Goal: Task Accomplishment & Management: Manage account settings

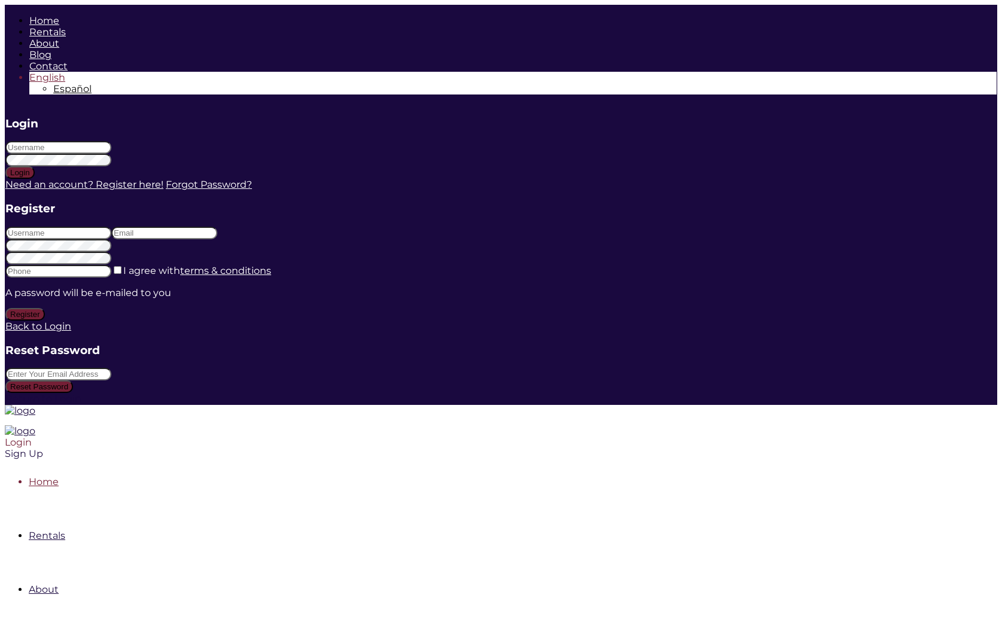
click at [807, 437] on div "Login" at bounding box center [406, 442] width 802 height 11
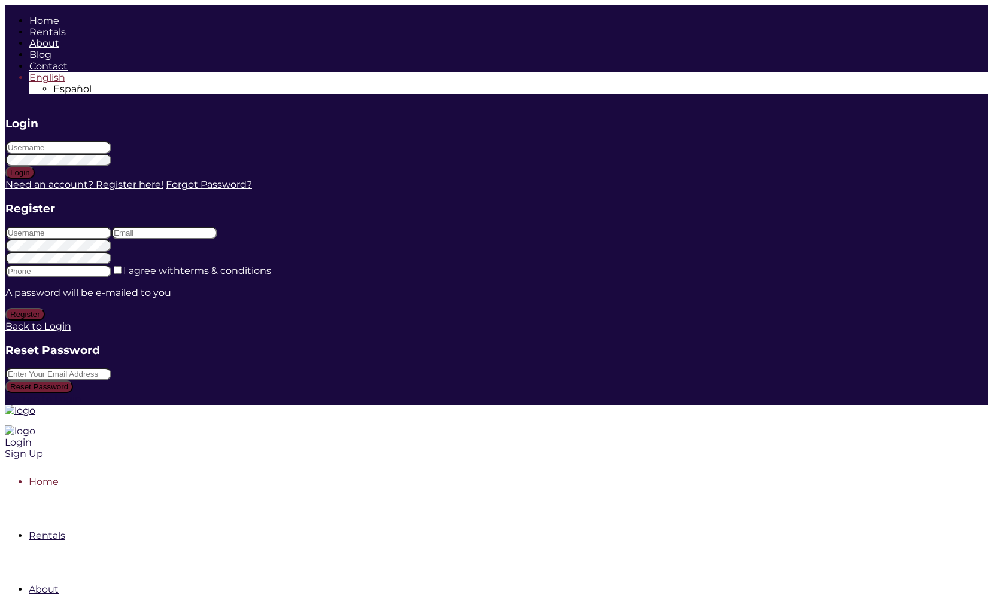
type input "marlenesaiz"
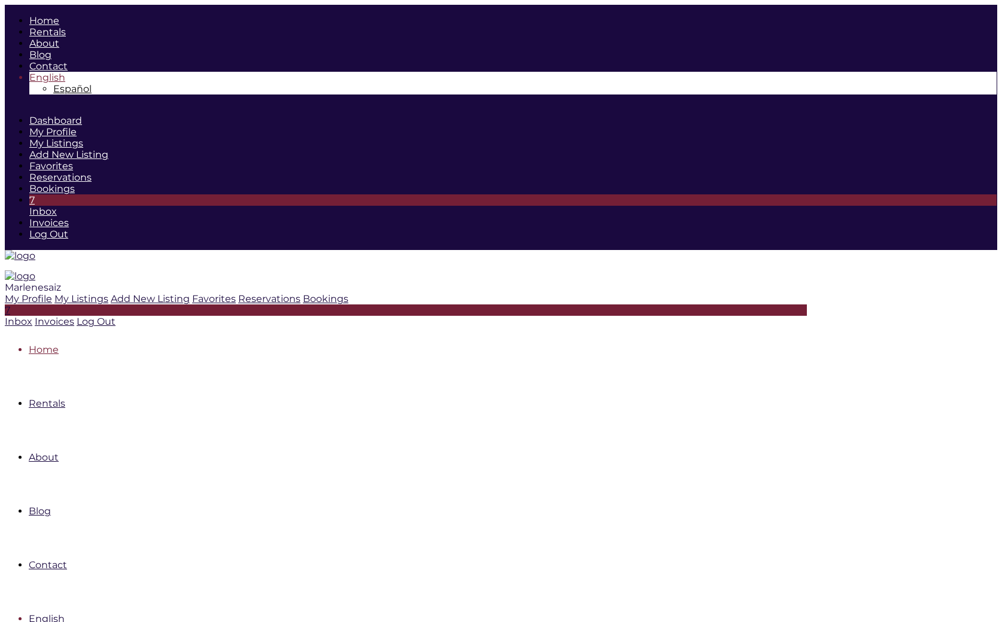
click at [807, 282] on div "Marlenesaiz" at bounding box center [406, 287] width 802 height 11
click at [54, 293] on icon at bounding box center [54, 298] width 0 height 11
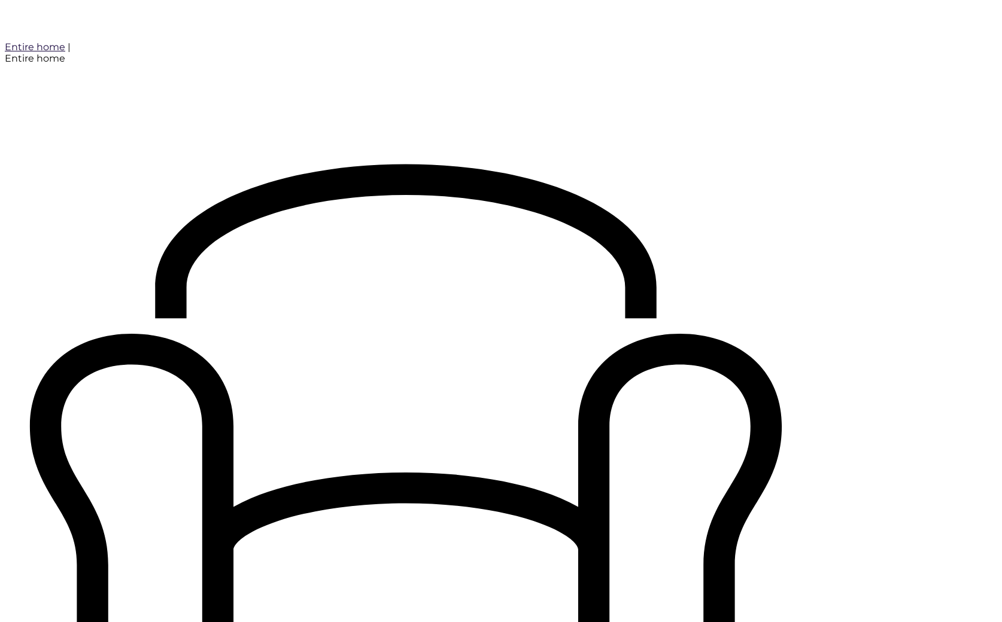
scroll to position [1201, 0]
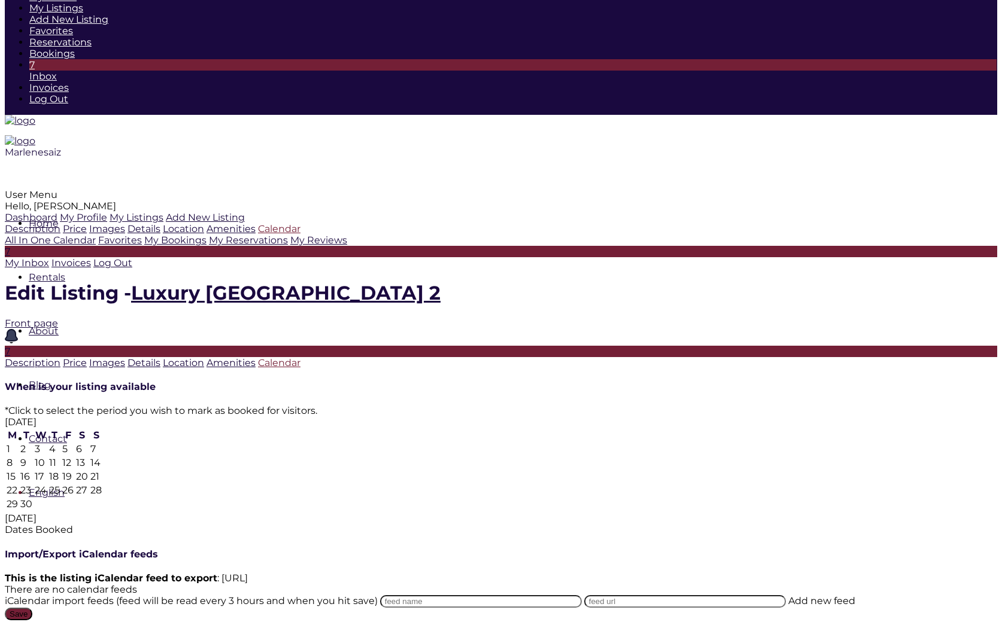
scroll to position [123, 0]
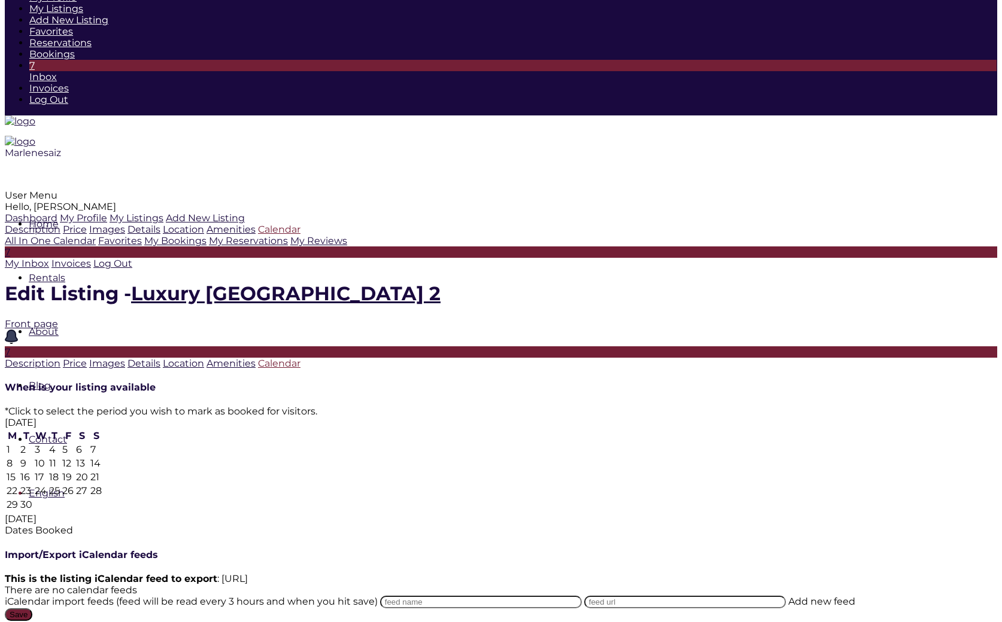
click at [19, 485] on td "22" at bounding box center [12, 491] width 13 height 13
click at [102, 485] on td "28" at bounding box center [96, 491] width 13 height 13
type input "09-22-25"
type input "09-28-25"
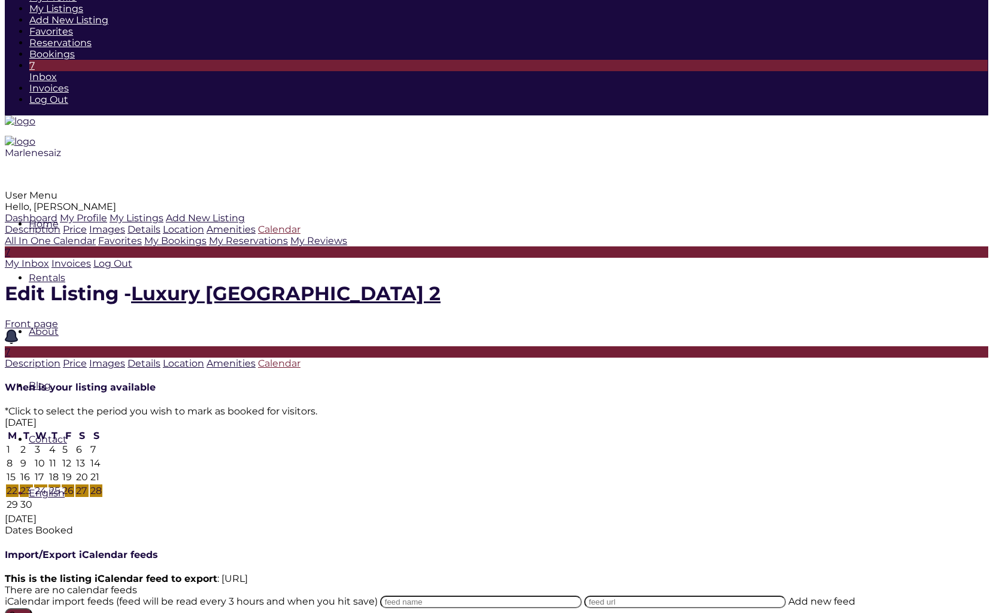
type textarea "Reservacion 1"
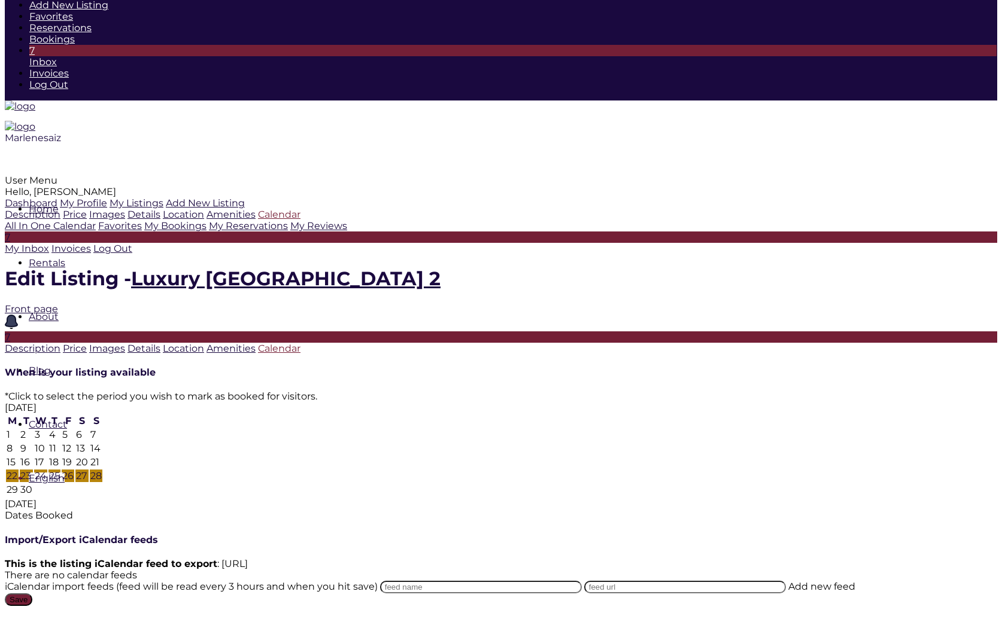
scroll to position [311, 0]
click at [32, 594] on input "Save" at bounding box center [19, 600] width 28 height 13
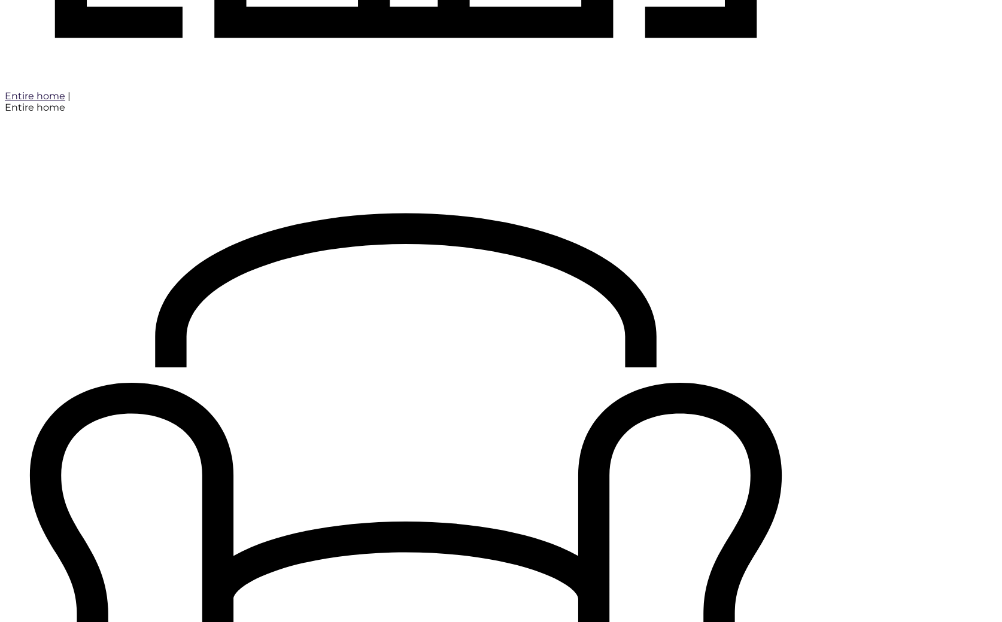
scroll to position [1201, 0]
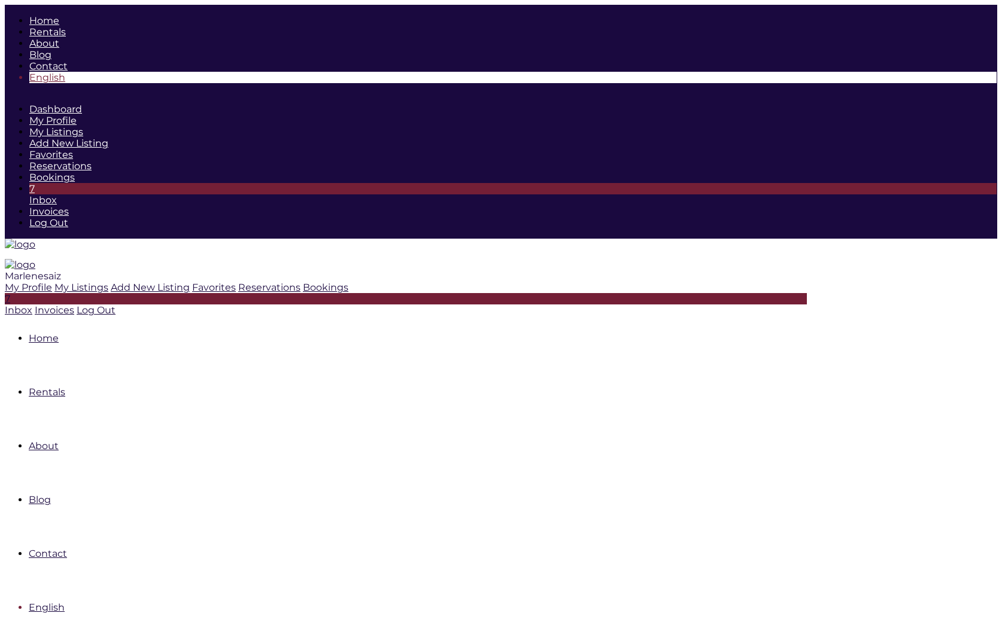
scroll to position [365, 0]
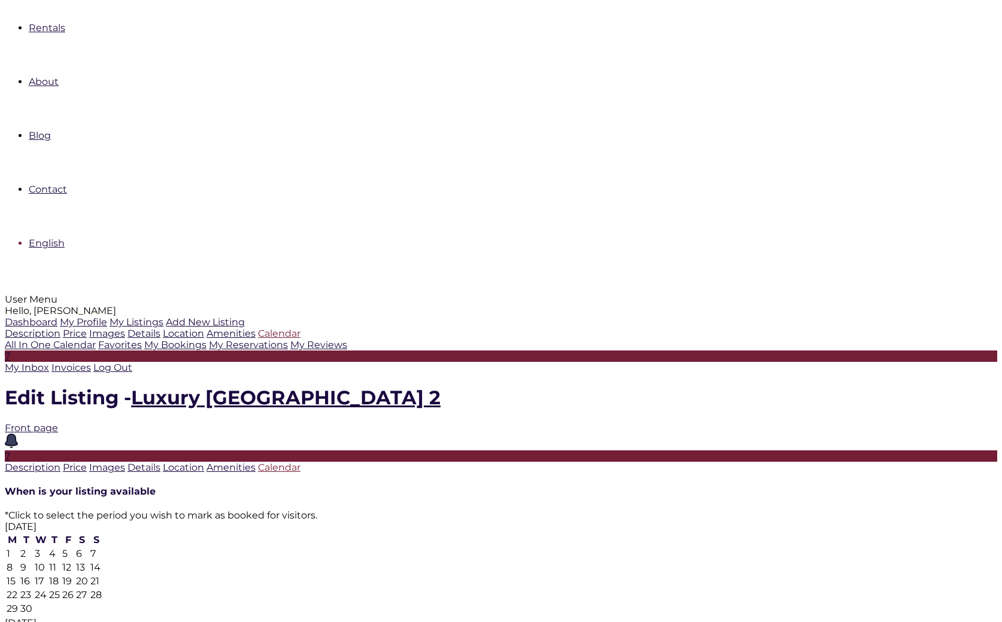
click at [19, 589] on td "22" at bounding box center [12, 595] width 13 height 13
click at [102, 589] on td "28" at bounding box center [96, 595] width 13 height 13
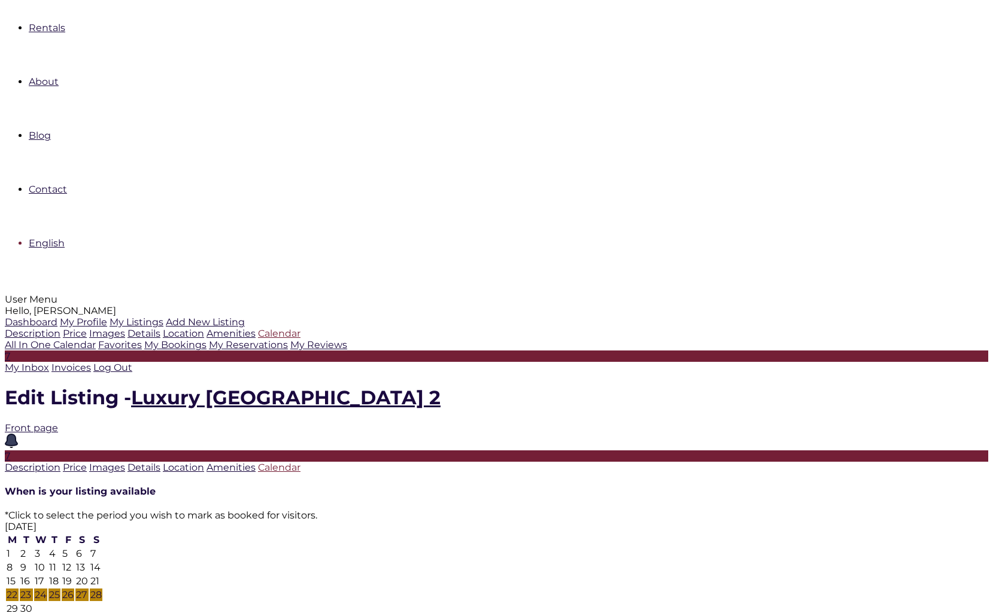
type textarea "dfghjk"
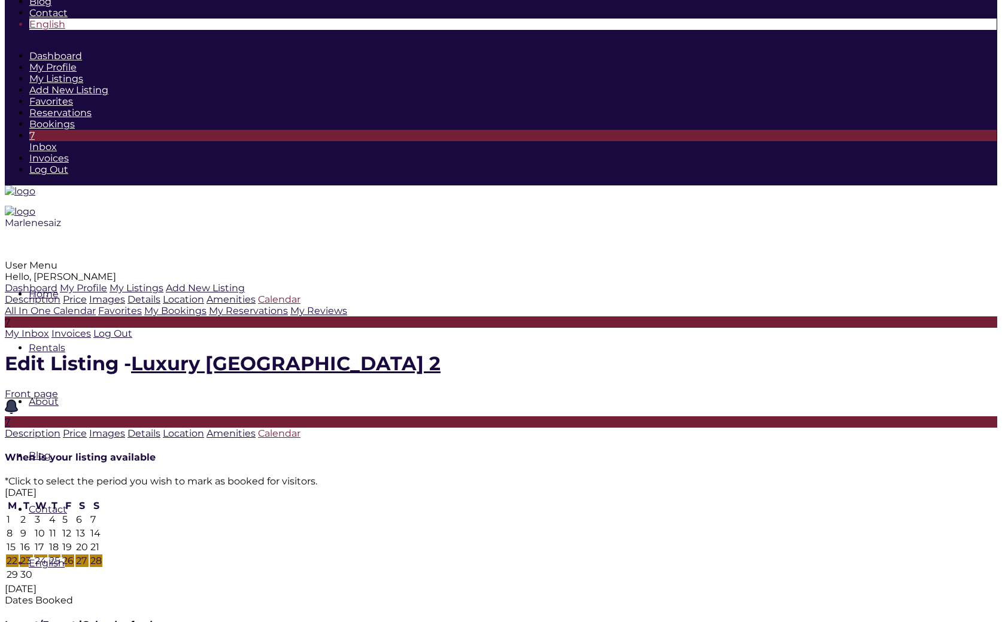
scroll to position [0, 0]
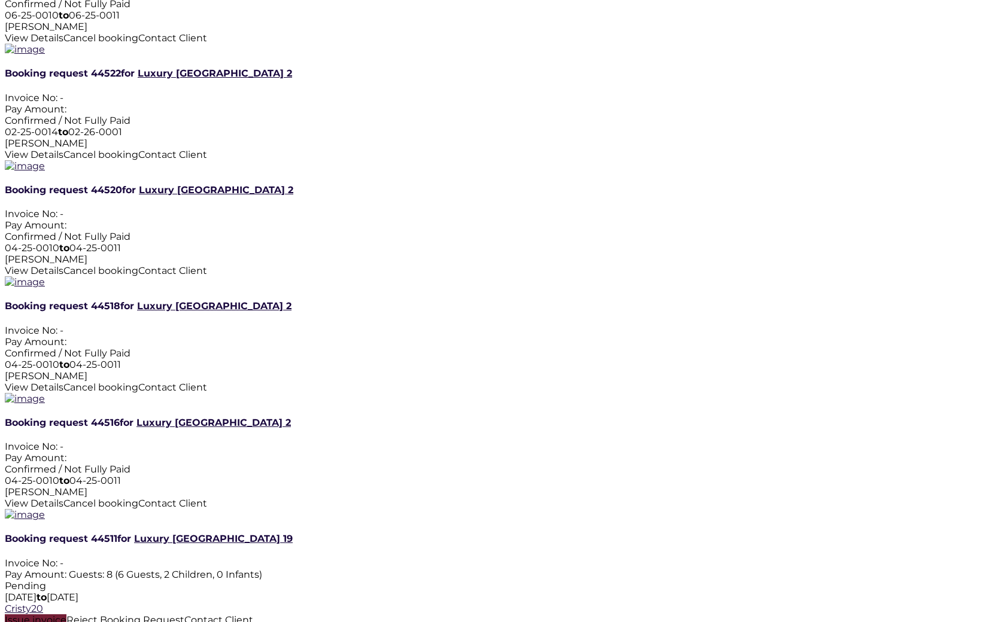
scroll to position [1050, 0]
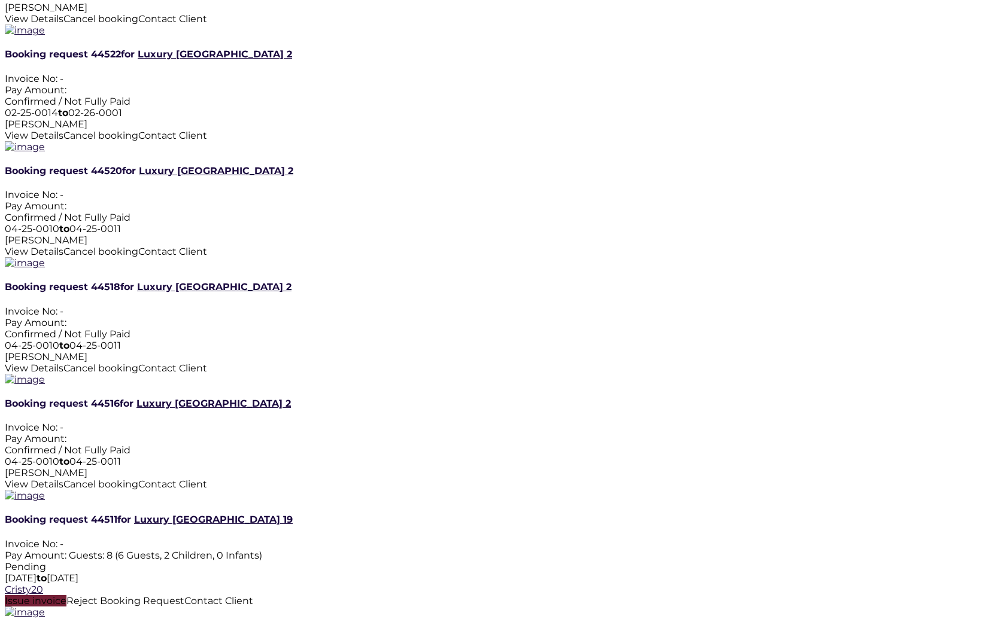
click at [66, 596] on span "Issue invoice" at bounding box center [36, 601] width 62 height 11
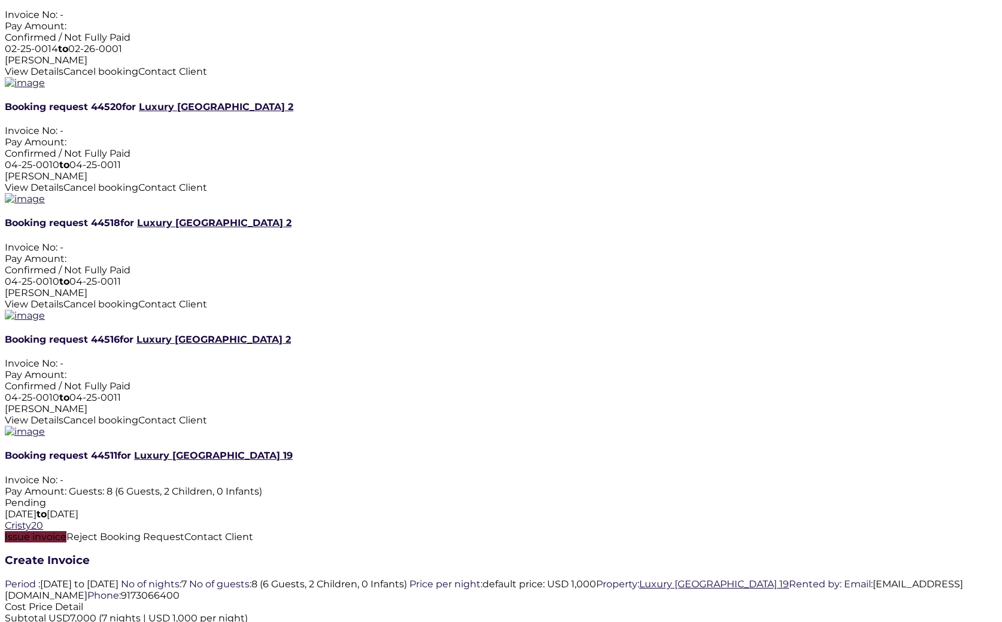
scroll to position [1114, 0]
click at [66, 531] on span "Issue invoice" at bounding box center [36, 536] width 62 height 11
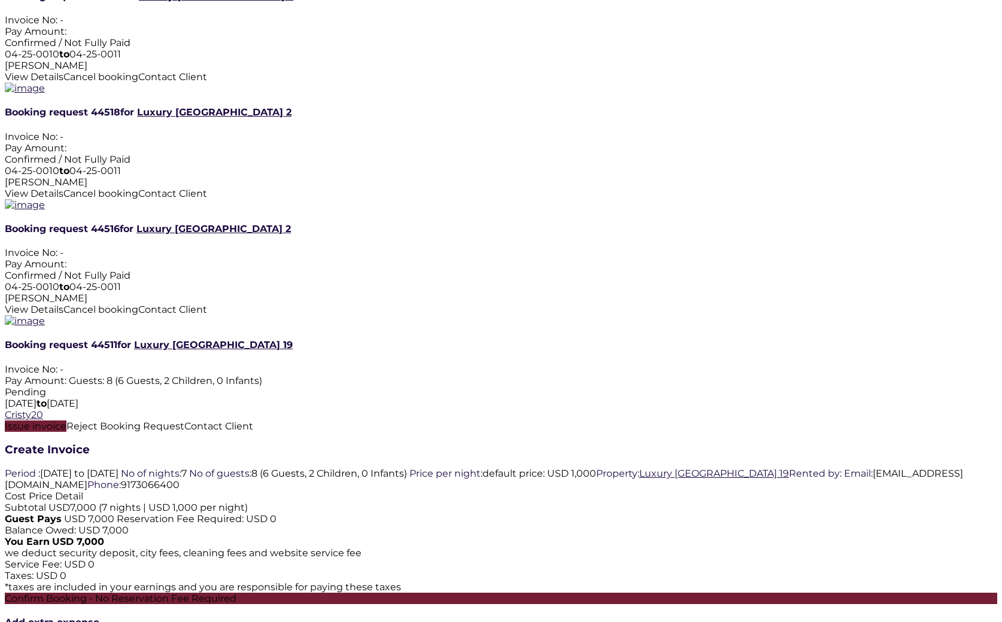
scroll to position [1224, 0]
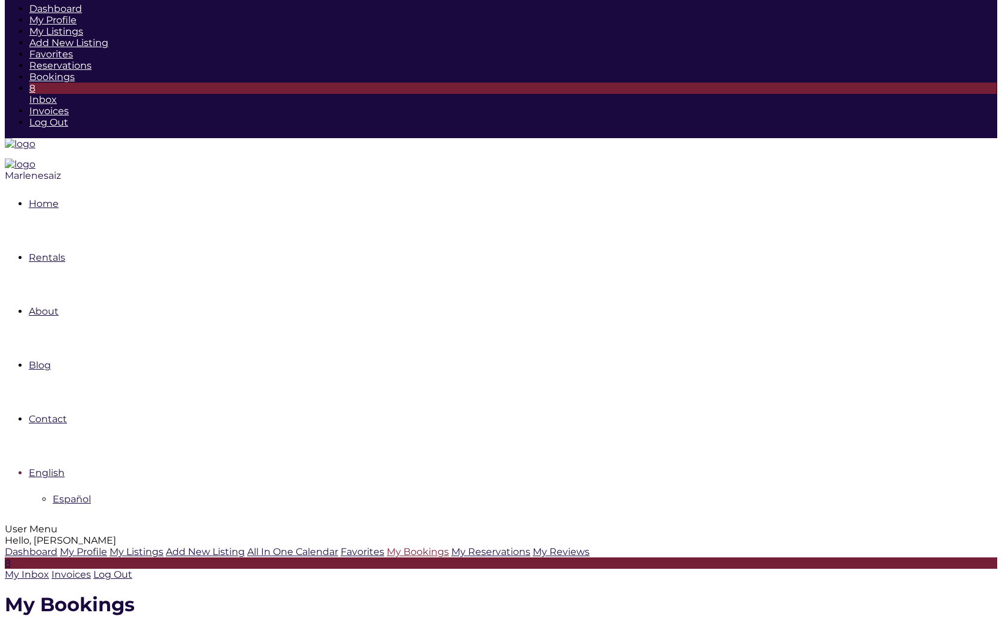
scroll to position [0, 0]
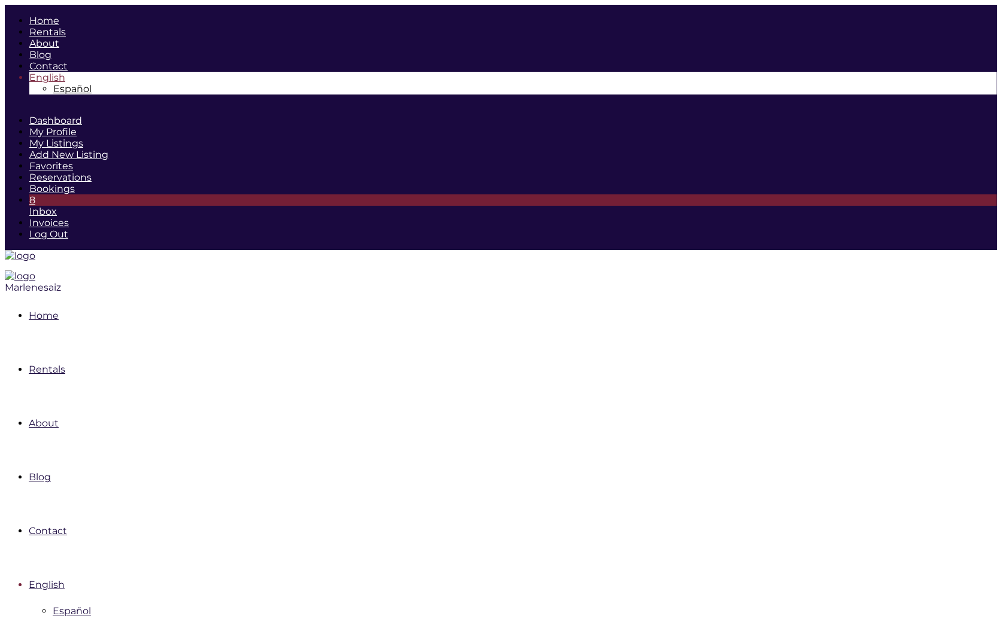
drag, startPoint x: 230, startPoint y: 430, endPoint x: 198, endPoint y: 432, distance: 32.4
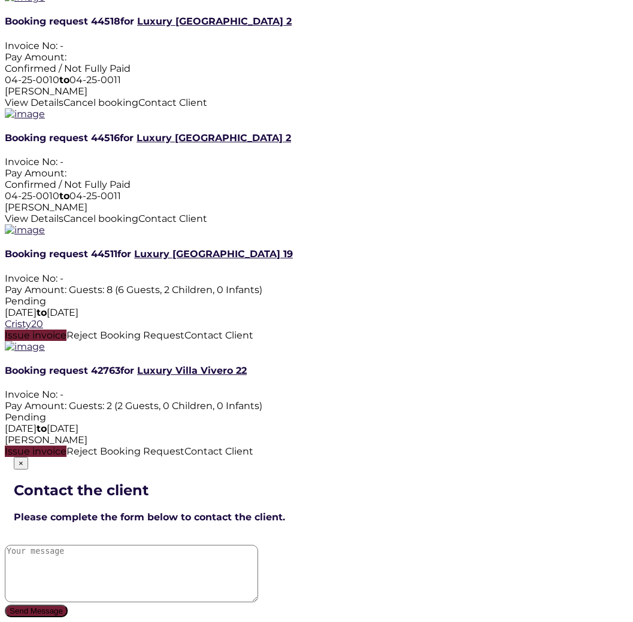
scroll to position [1963, 0]
click at [66, 330] on span "Issue invoice" at bounding box center [36, 335] width 62 height 11
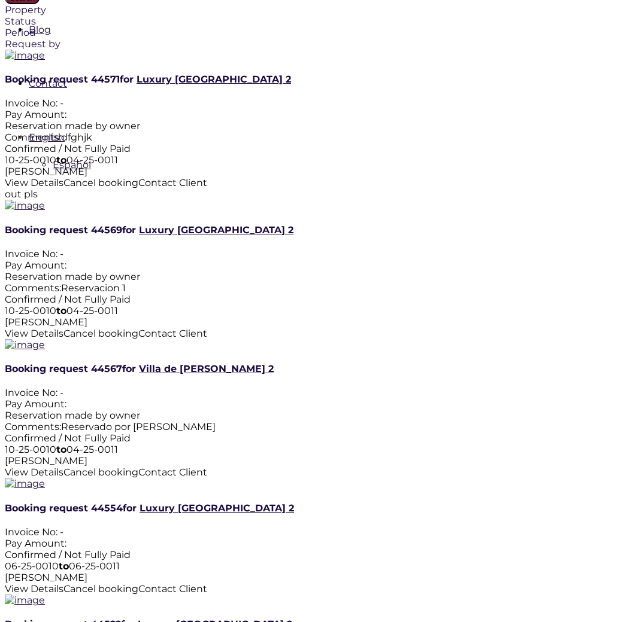
scroll to position [0, 0]
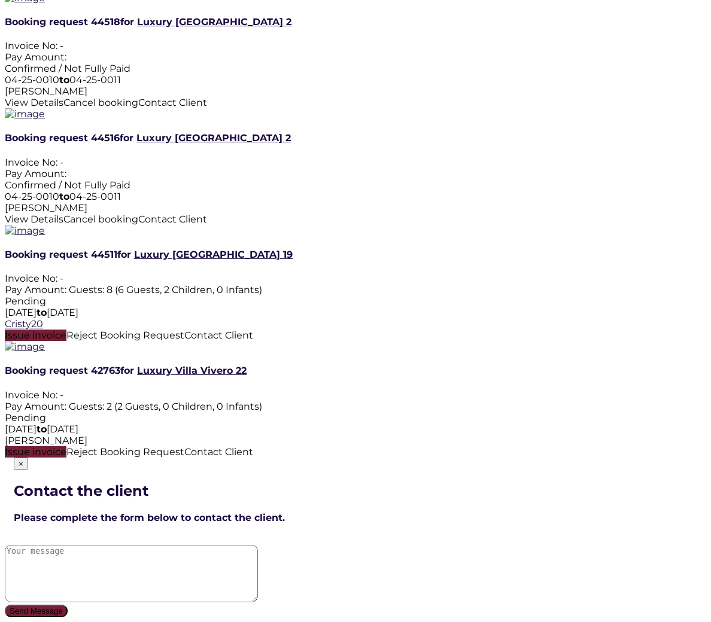
scroll to position [2280, 0]
click at [66, 330] on span "Issue invoice" at bounding box center [36, 335] width 62 height 11
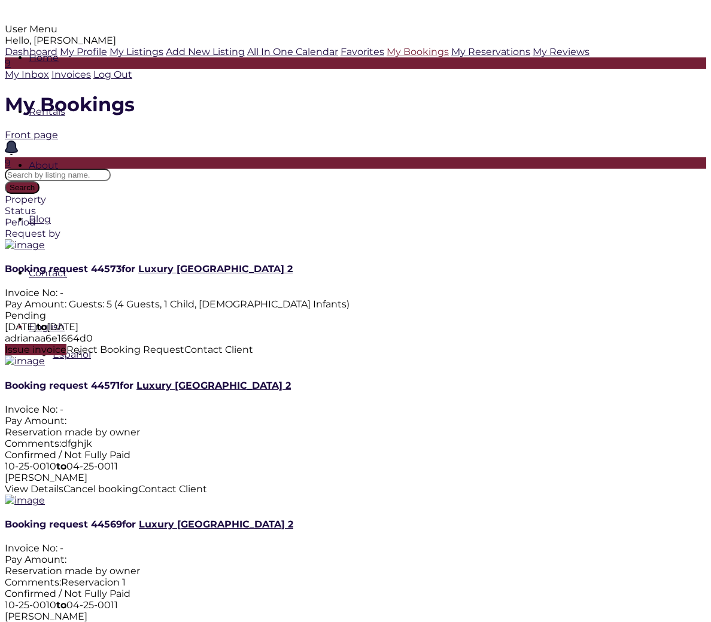
scroll to position [0, 0]
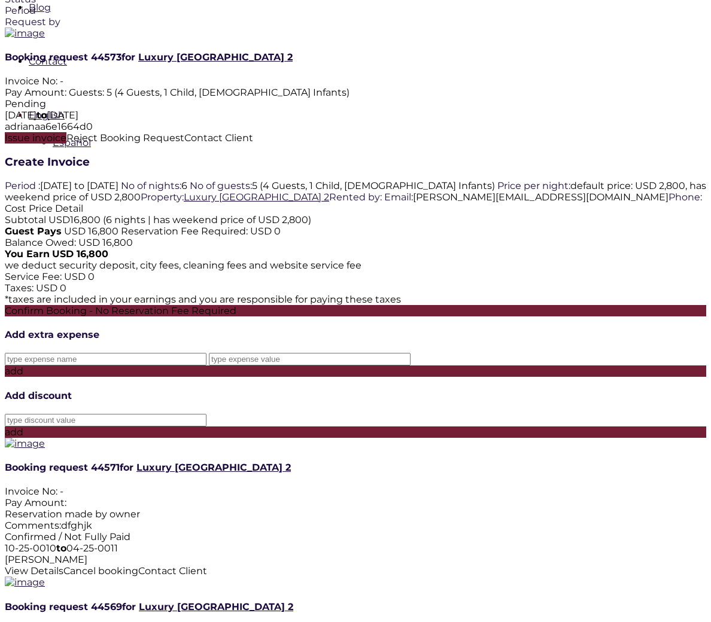
scroll to position [514, 0]
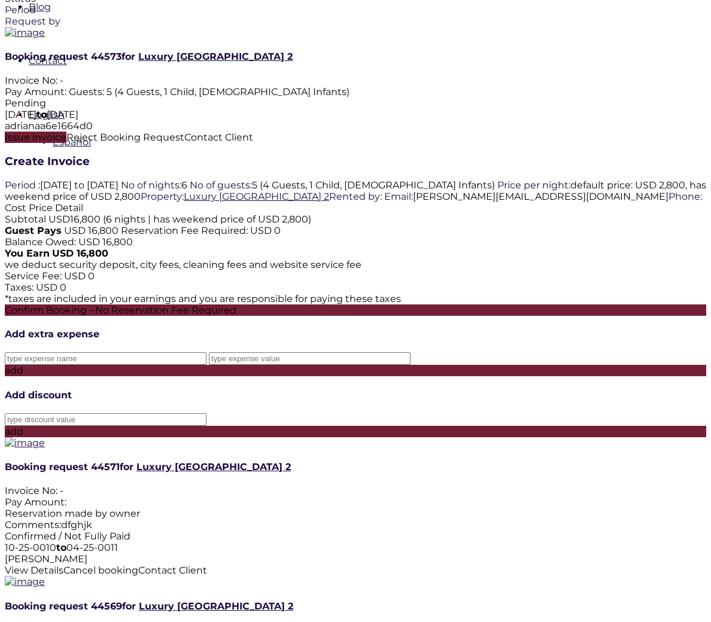
click at [293, 316] on div "Confirm Booking - No Reservation Fee Required" at bounding box center [355, 310] width 701 height 11
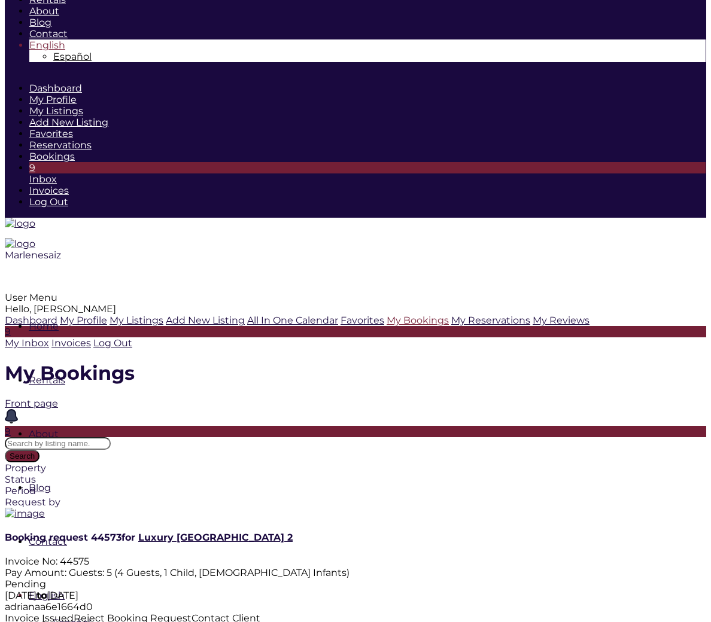
scroll to position [34, 0]
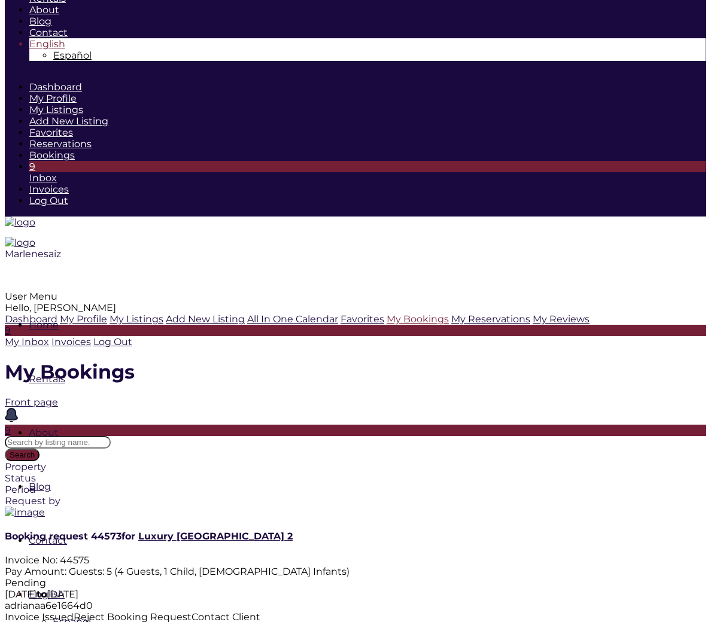
click at [74, 612] on span "Invoice Issued" at bounding box center [39, 617] width 69 height 11
click at [575, 507] on div "Booking request 44573 for Luxury Villa Colinas 2 Invoice No: 44575 Pay Amount: …" at bounding box center [355, 565] width 701 height 117
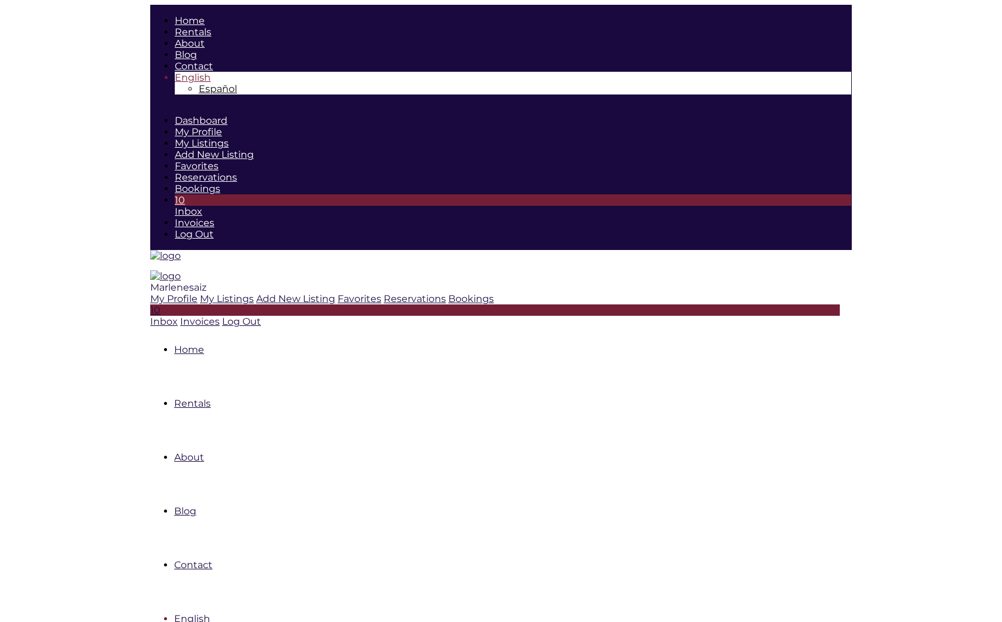
scroll to position [87, 0]
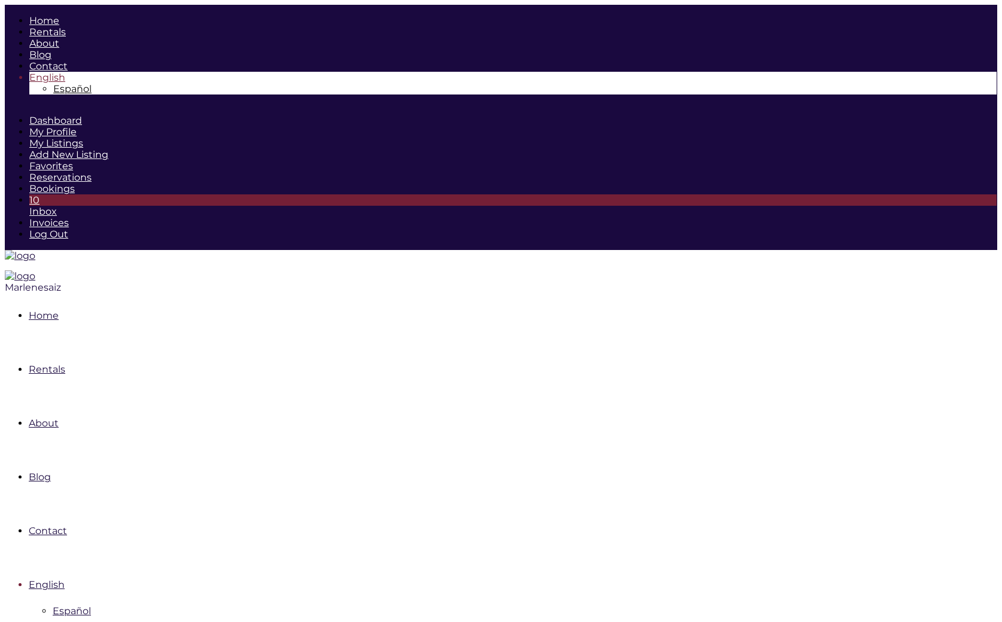
scroll to position [1, 0]
